Goal: Information Seeking & Learning: Learn about a topic

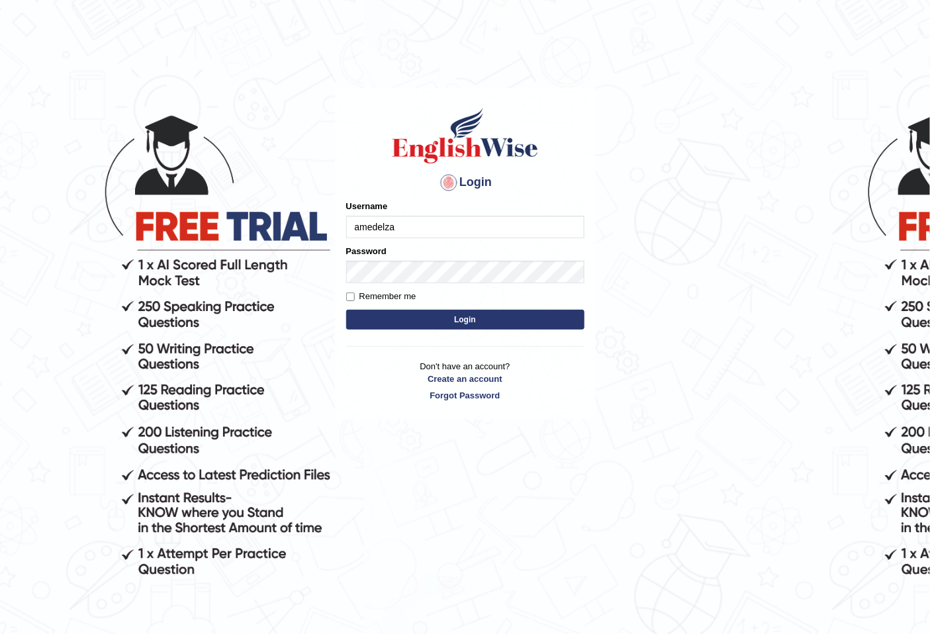
type input "amedelza"
click at [387, 327] on button "Login" at bounding box center [465, 320] width 238 height 20
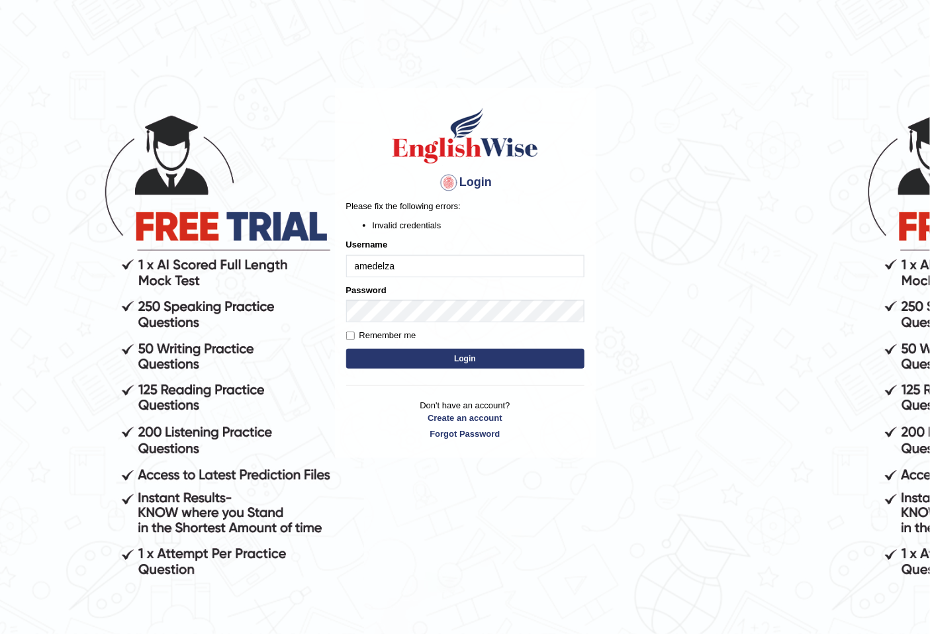
click at [359, 265] on input "amedelza" at bounding box center [465, 266] width 238 height 23
drag, startPoint x: 379, startPoint y: 262, endPoint x: 365, endPoint y: 269, distance: 15.4
click at [365, 269] on input "momedelza" at bounding box center [465, 266] width 238 height 23
type input "mohamedelza"
click at [435, 359] on button "Login" at bounding box center [465, 359] width 238 height 20
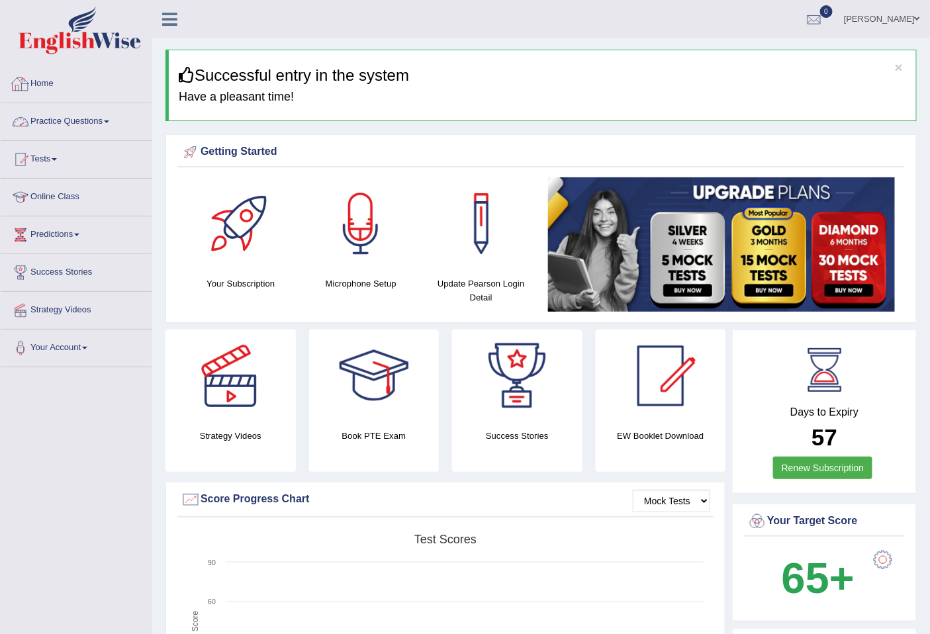
click at [69, 95] on link "Home" at bounding box center [76, 82] width 151 height 33
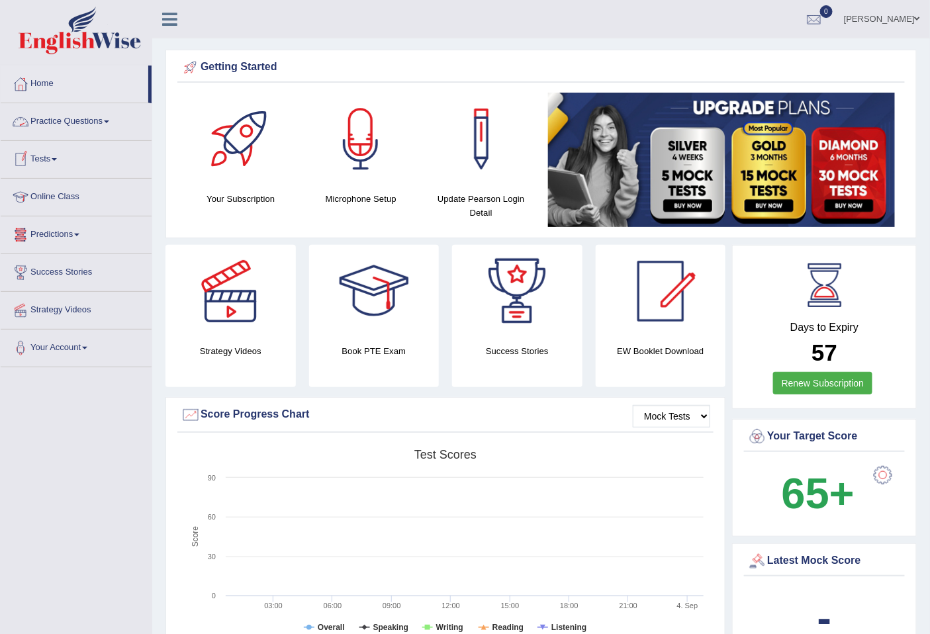
click at [57, 159] on span at bounding box center [54, 159] width 5 height 3
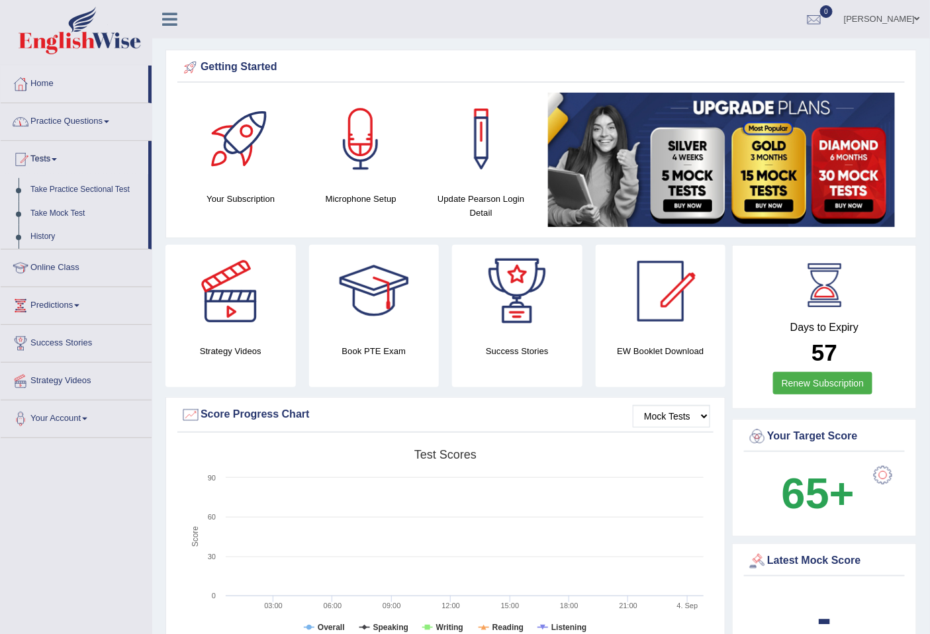
click at [58, 129] on link "Practice Questions" at bounding box center [76, 119] width 151 height 33
click at [58, 129] on link "Practice Questions" at bounding box center [75, 119] width 148 height 33
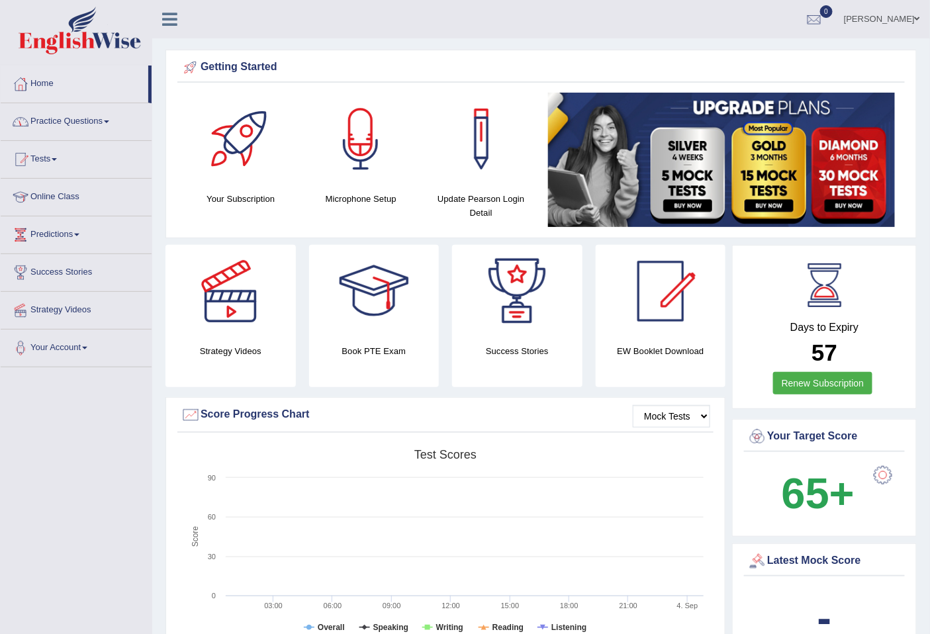
click at [58, 129] on link "Practice Questions" at bounding box center [76, 119] width 151 height 33
click at [102, 129] on link "Practice Questions" at bounding box center [76, 119] width 151 height 33
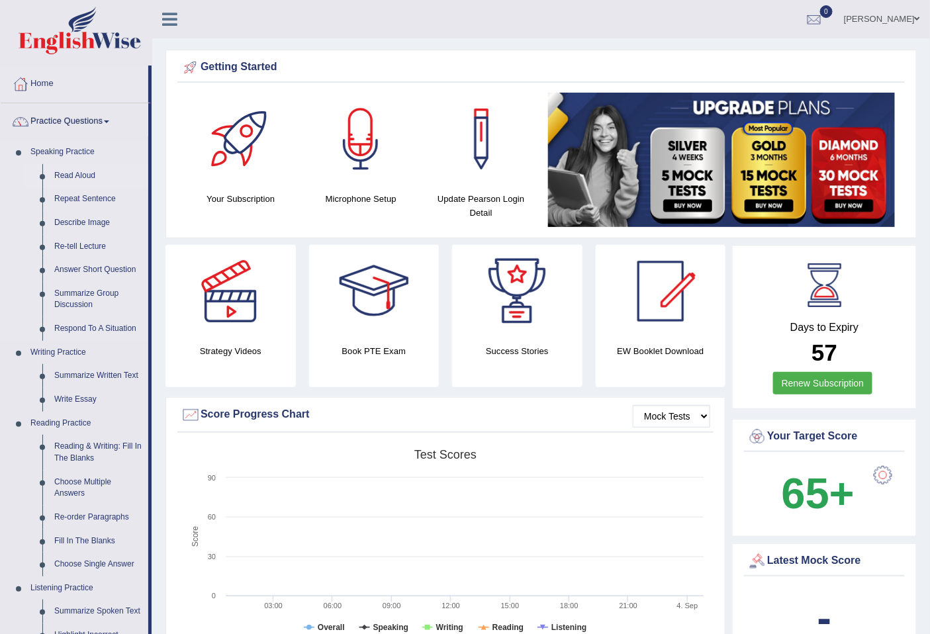
click at [84, 175] on link "Read Aloud" at bounding box center [98, 176] width 100 height 24
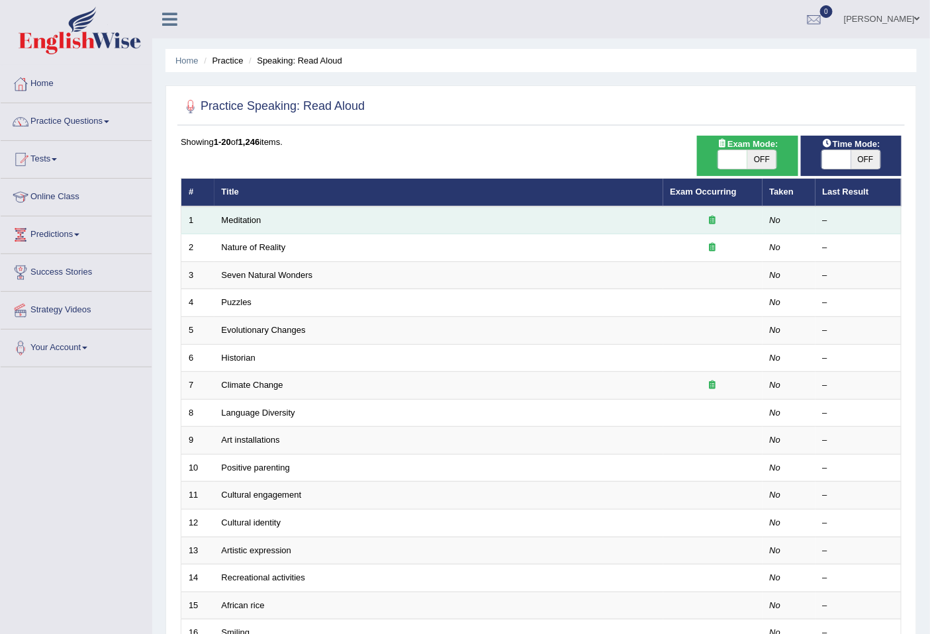
click at [652, 221] on td "Meditation" at bounding box center [439, 221] width 449 height 28
click at [228, 220] on link "Meditation" at bounding box center [242, 220] width 40 height 10
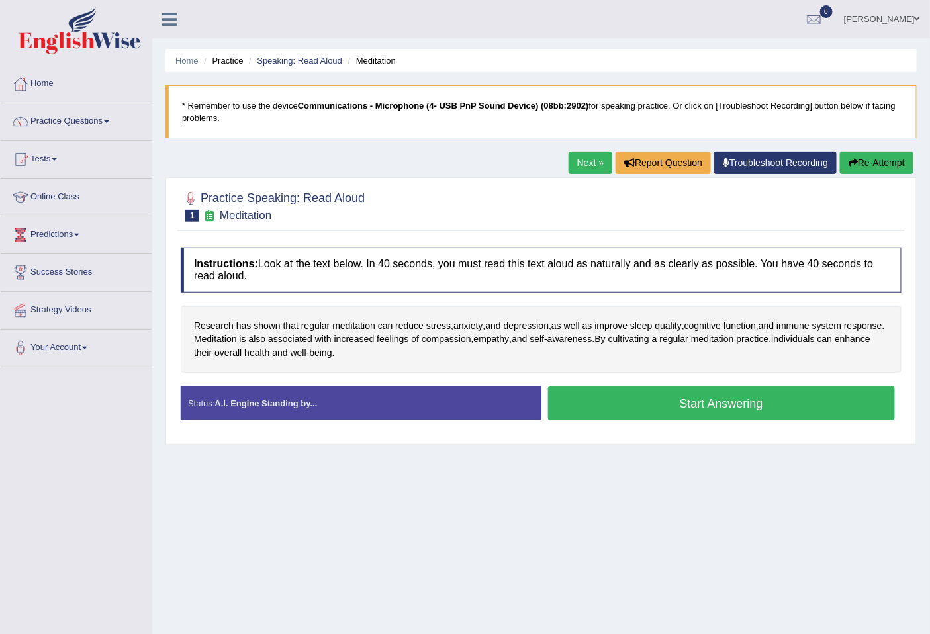
click at [616, 401] on button "Start Answering" at bounding box center [722, 404] width 348 height 34
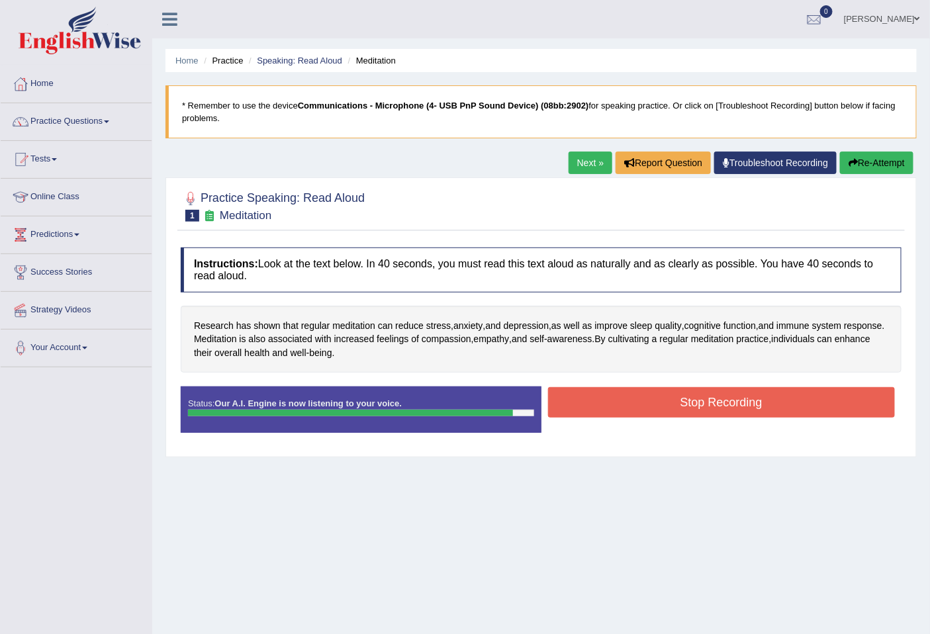
click at [620, 393] on button "Stop Recording" at bounding box center [722, 402] width 348 height 30
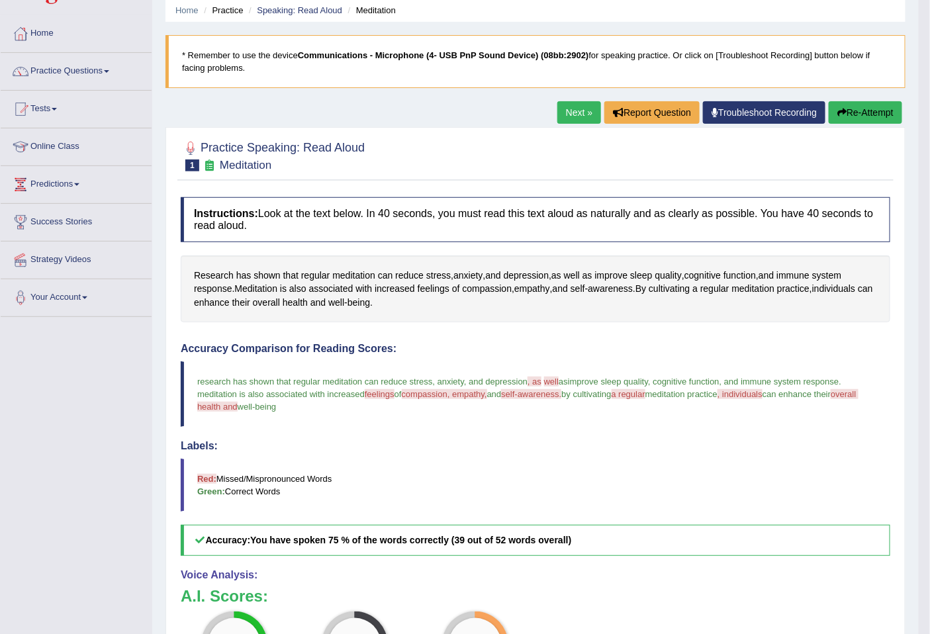
scroll to position [36, 0]
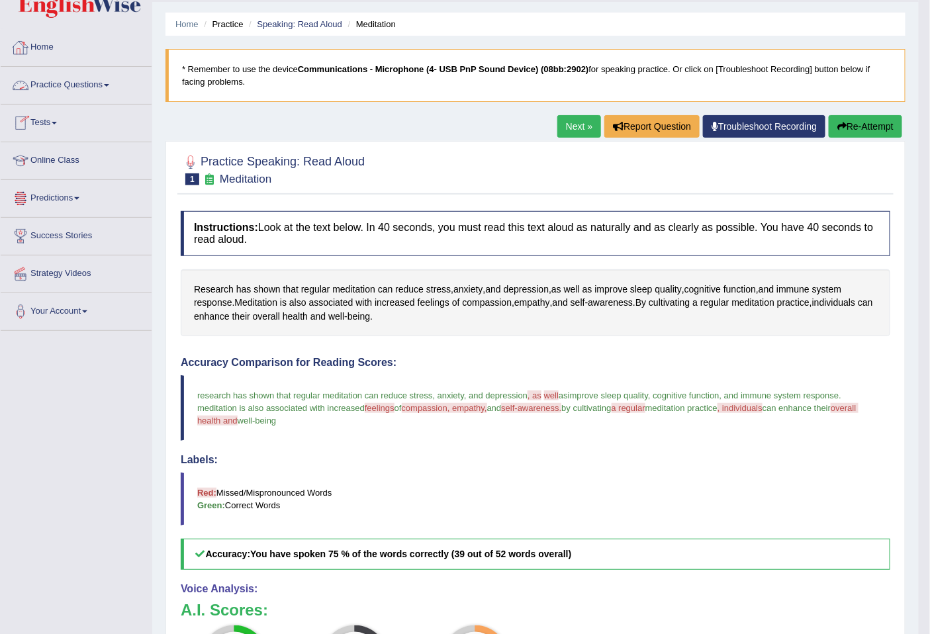
click at [40, 50] on link "Home" at bounding box center [76, 45] width 151 height 33
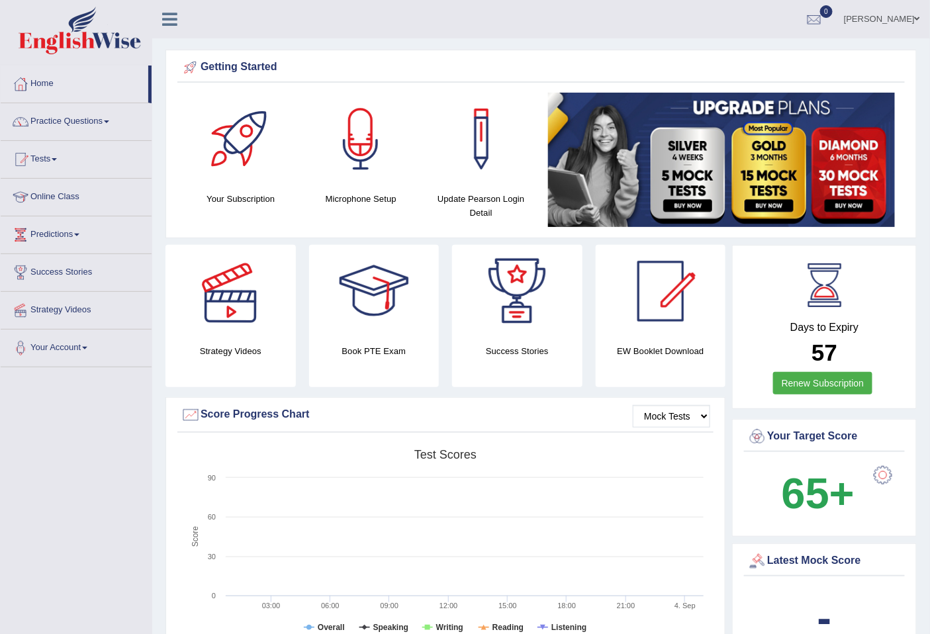
click at [229, 299] on div at bounding box center [230, 291] width 93 height 93
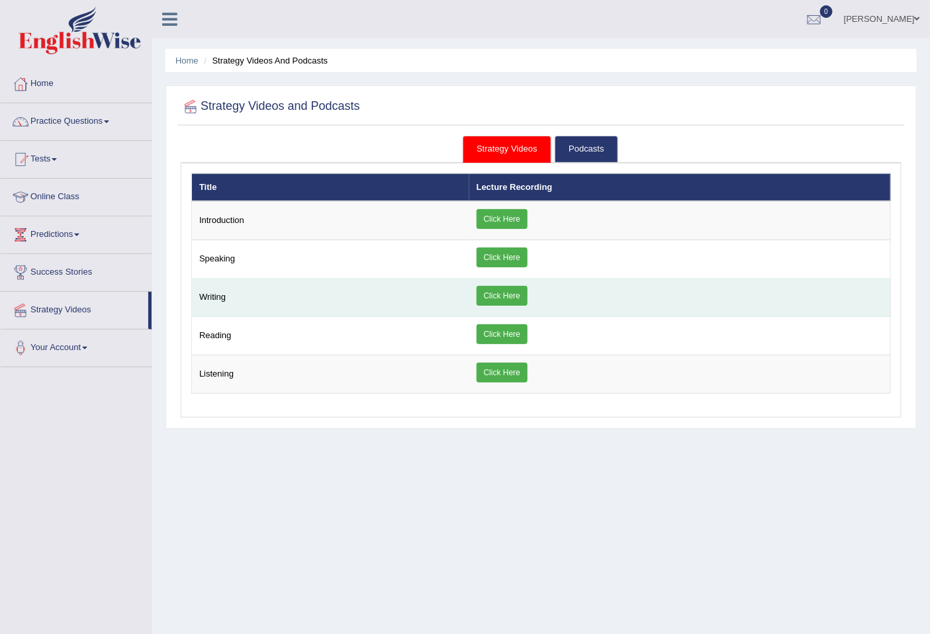
click at [502, 298] on link "Click Here" at bounding box center [502, 296] width 51 height 20
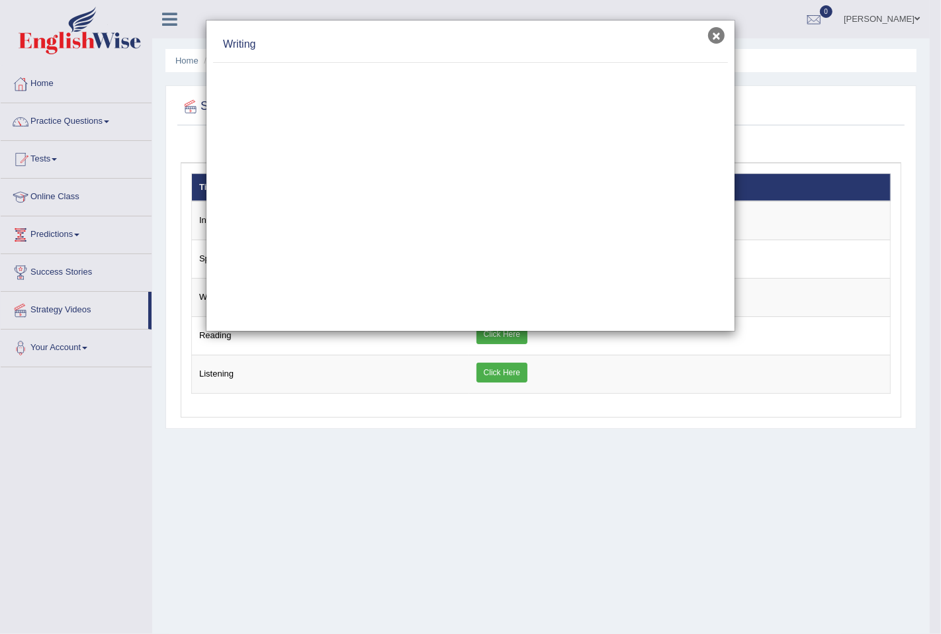
click at [720, 33] on button "×" at bounding box center [716, 35] width 17 height 17
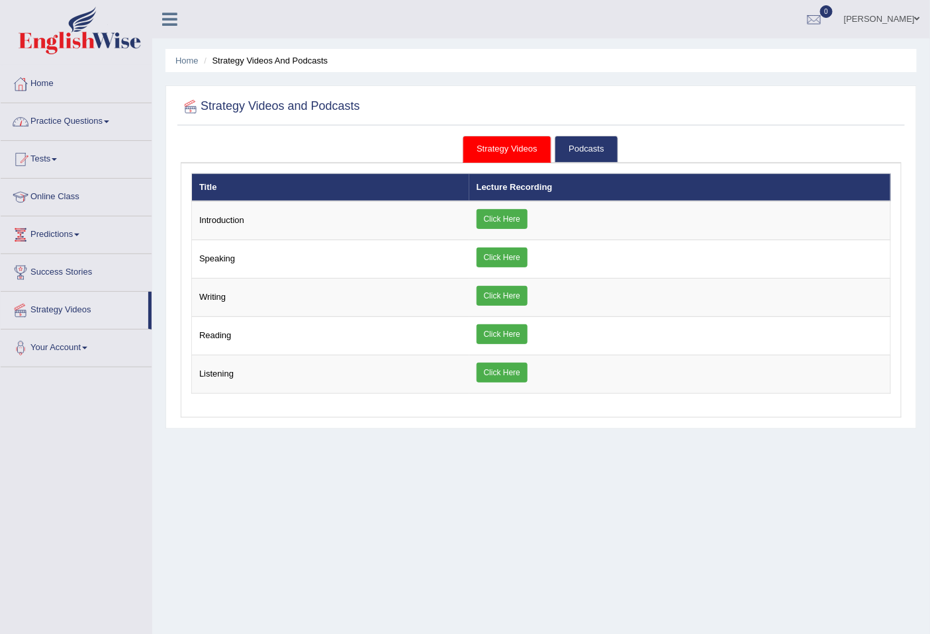
click at [89, 126] on link "Practice Questions" at bounding box center [76, 119] width 151 height 33
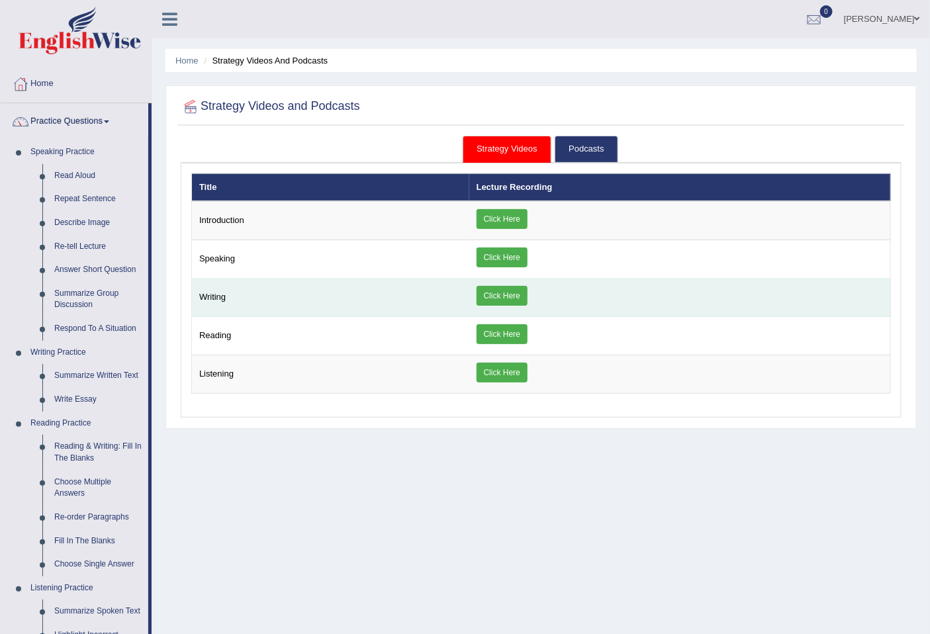
click at [504, 294] on link "Click Here" at bounding box center [502, 296] width 51 height 20
